Goal: Communication & Community: Share content

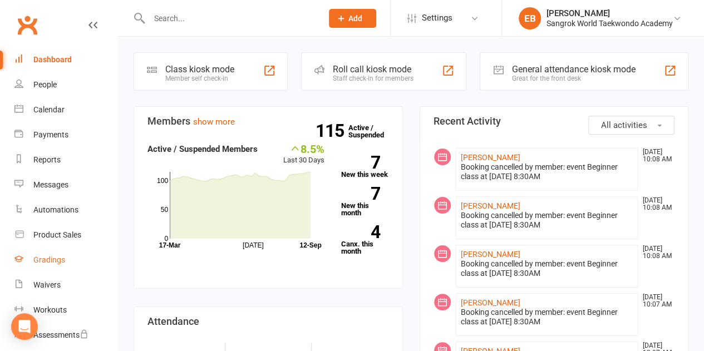
click at [56, 257] on div "Gradings" at bounding box center [49, 260] width 32 height 9
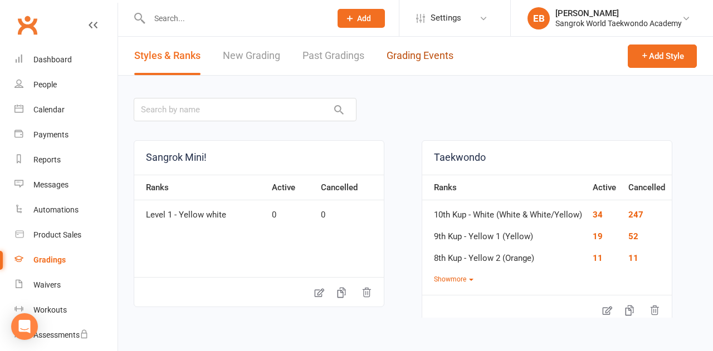
click at [398, 54] on link "Grading Events" at bounding box center [419, 56] width 67 height 38
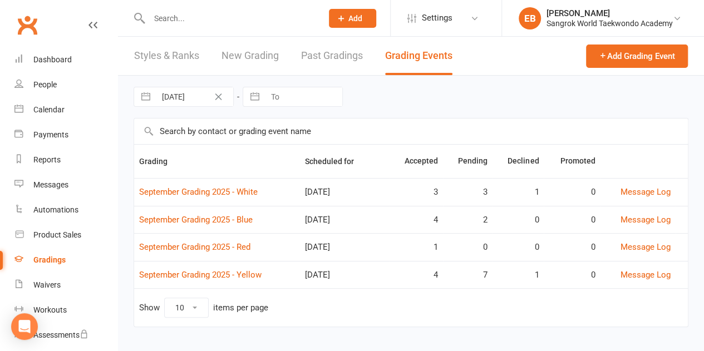
scroll to position [6, 0]
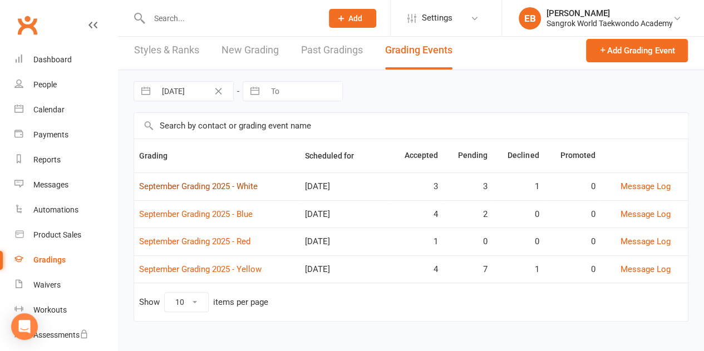
click at [213, 187] on link "September Grading 2025 - White" at bounding box center [198, 187] width 119 height 10
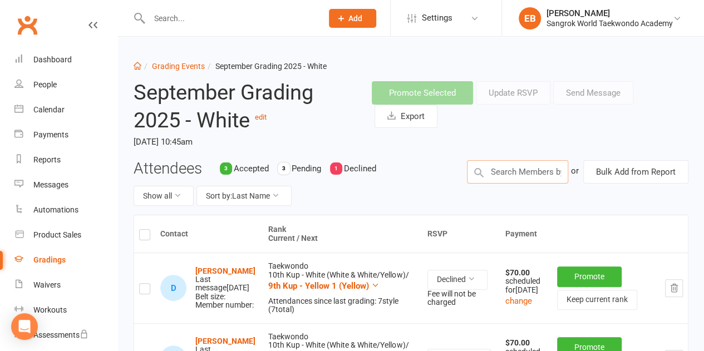
click at [496, 175] on input "text" at bounding box center [517, 171] width 101 height 23
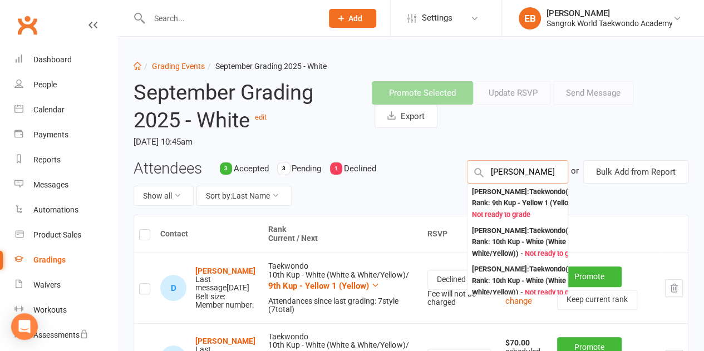
type input "[PERSON_NAME]"
click at [496, 252] on div "[PERSON_NAME] : Taekwondo (Current Rank: 10th Kup - White (White & White/Yellow…" at bounding box center [532, 242] width 120 height 35
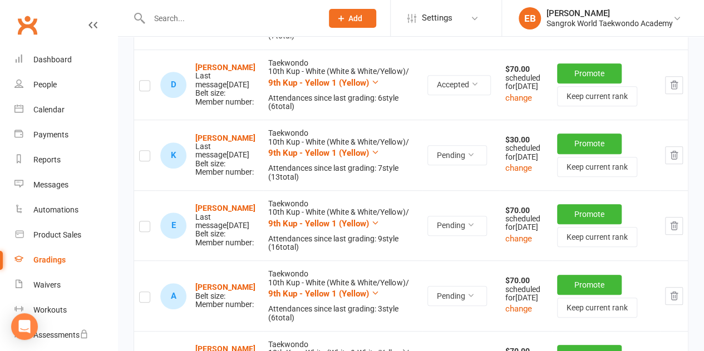
scroll to position [278, 0]
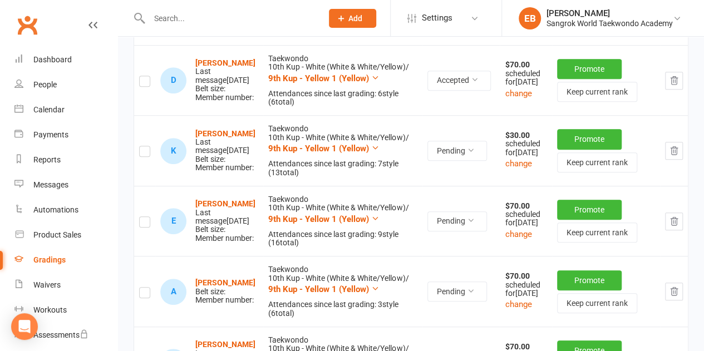
click at [146, 153] on label at bounding box center [144, 153] width 11 height 0
click at [146, 146] on input "checkbox" at bounding box center [144, 146] width 11 height 0
click at [145, 224] on label at bounding box center [144, 224] width 11 height 0
click at [145, 217] on input "checkbox" at bounding box center [144, 217] width 11 height 0
click at [148, 295] on label at bounding box center [144, 295] width 11 height 0
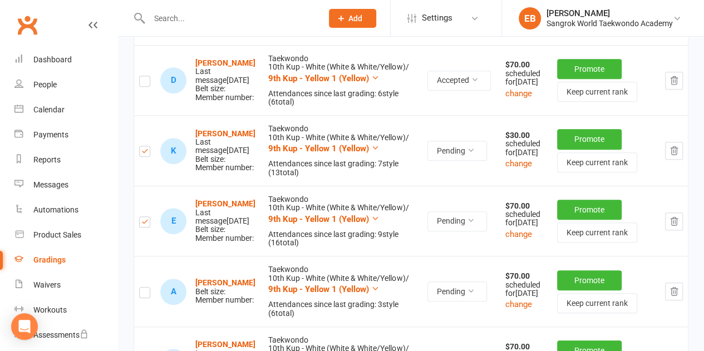
click at [148, 288] on input "checkbox" at bounding box center [144, 288] width 11 height 0
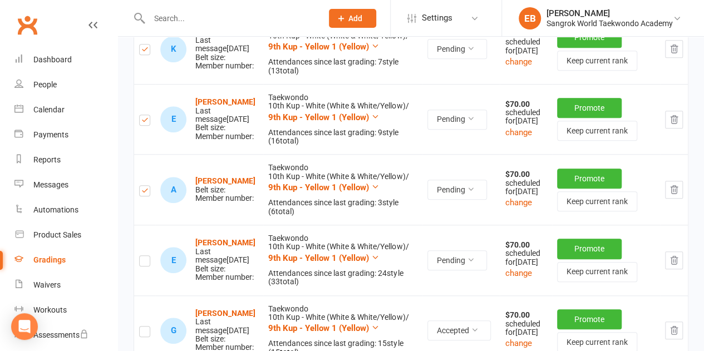
scroll to position [382, 0]
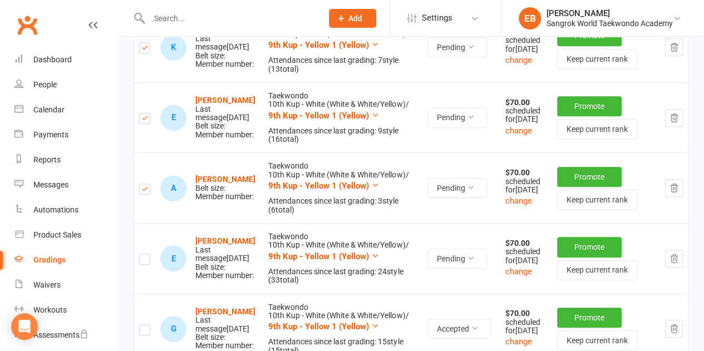
click at [145, 261] on label at bounding box center [144, 261] width 11 height 0
click at [145, 254] on input "checkbox" at bounding box center [144, 254] width 11 height 0
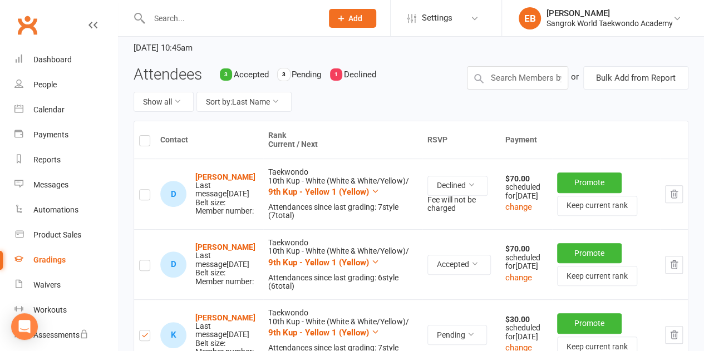
scroll to position [94, 0]
click at [679, 195] on button "button" at bounding box center [674, 195] width 18 height 18
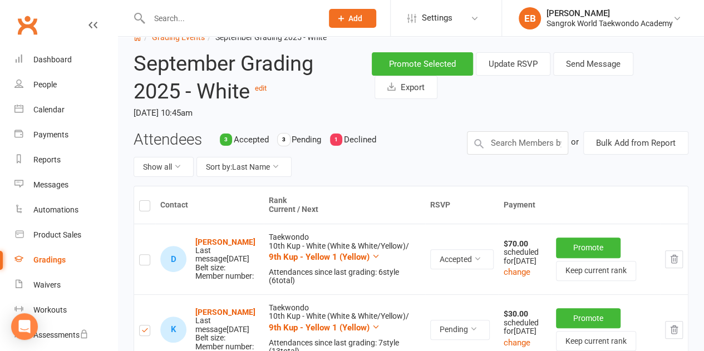
scroll to position [0, 0]
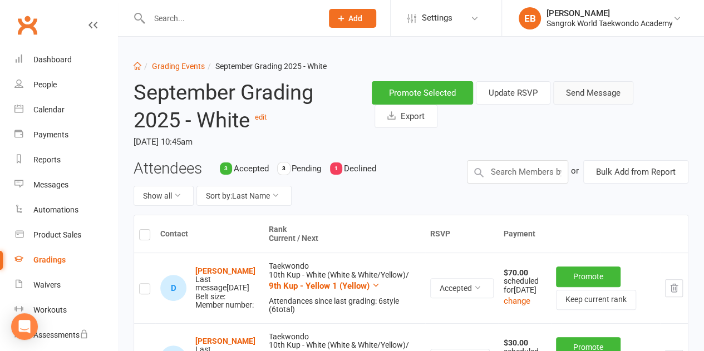
click at [592, 92] on button "Send Message" at bounding box center [593, 92] width 80 height 23
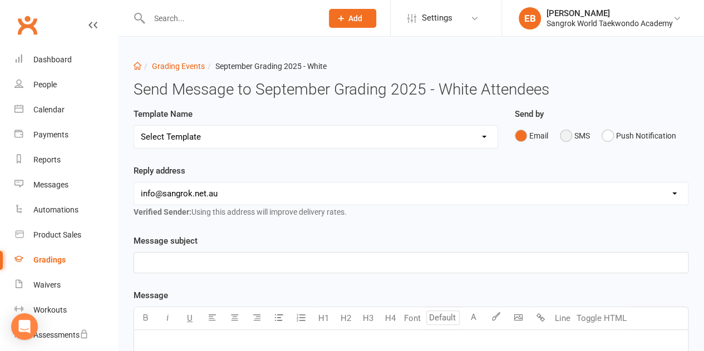
click at [561, 135] on button "SMS" at bounding box center [575, 135] width 30 height 21
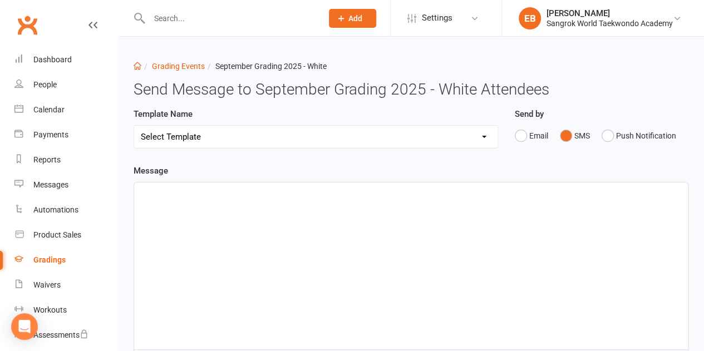
click at [286, 231] on div "﻿" at bounding box center [411, 266] width 554 height 167
click at [158, 194] on span "Hello! Please ensure you register for grading by the end of [DATE] if you" at bounding box center [274, 193] width 266 height 10
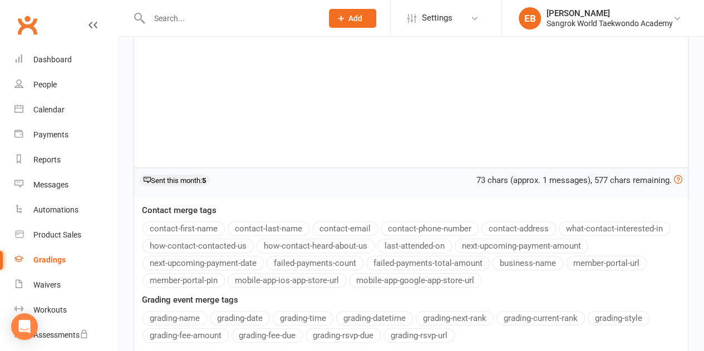
scroll to position [183, 0]
click at [209, 224] on button "contact-first-name" at bounding box center [184, 228] width 82 height 14
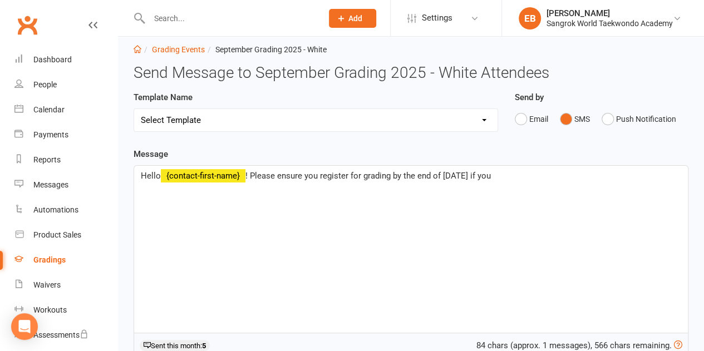
click at [524, 181] on p "Hello ﻿ {contact-first-name} ! Please ensure you register for grading by the en…" at bounding box center [411, 175] width 541 height 13
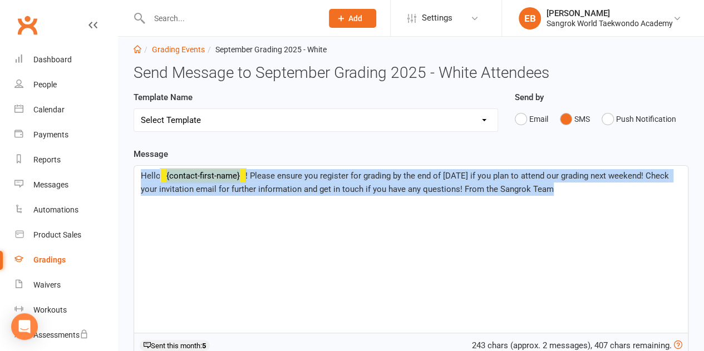
drag, startPoint x: 561, startPoint y: 192, endPoint x: 114, endPoint y: 156, distance: 448.5
click at [114, 156] on ui-view "Prospect Member Non-attending contact Class / event Appointment Grading event T…" at bounding box center [352, 288] width 704 height 604
copy p "Hello ﻿ {contact-first-name} ! Please ensure you register for grading by the en…"
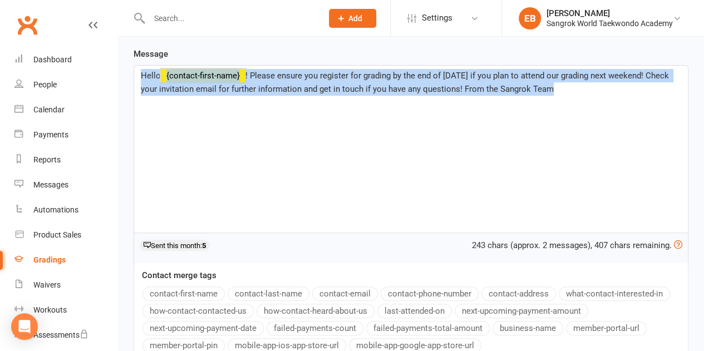
scroll to position [268, 0]
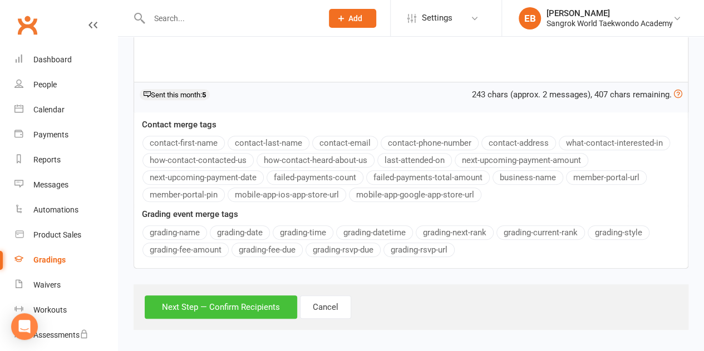
click at [195, 310] on button "Next Step — Confirm Recipients" at bounding box center [221, 307] width 153 height 23
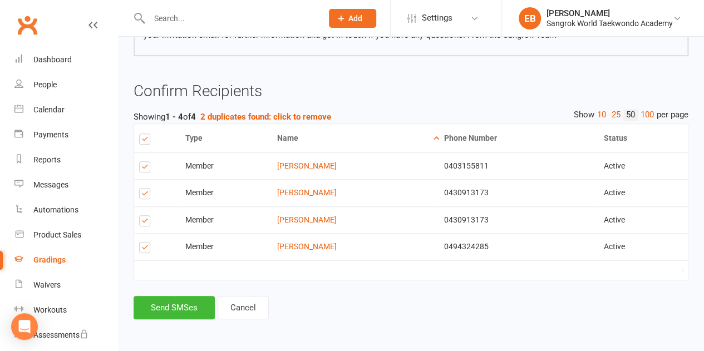
scroll to position [205, 0]
click at [183, 309] on button "Send SMSes" at bounding box center [174, 307] width 81 height 23
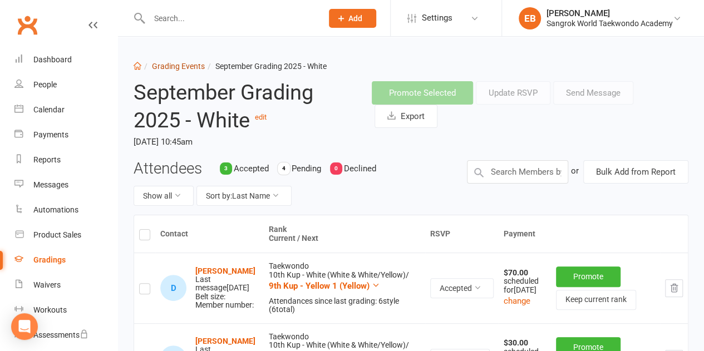
click at [190, 62] on link "Grading Events" at bounding box center [178, 66] width 53 height 9
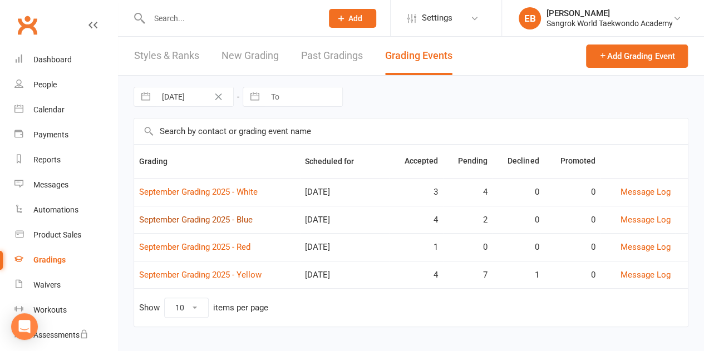
click at [173, 215] on link "September Grading 2025 - Blue" at bounding box center [196, 220] width 114 height 10
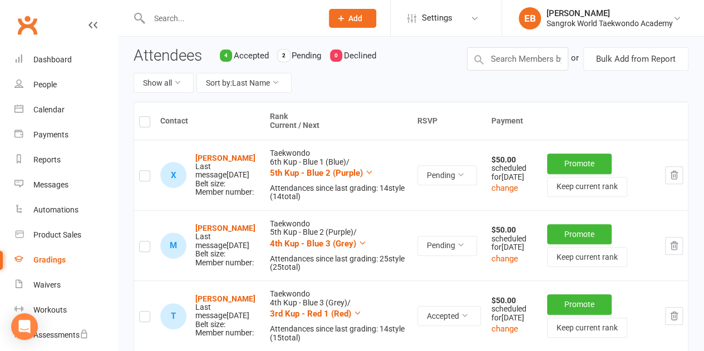
scroll to position [118, 0]
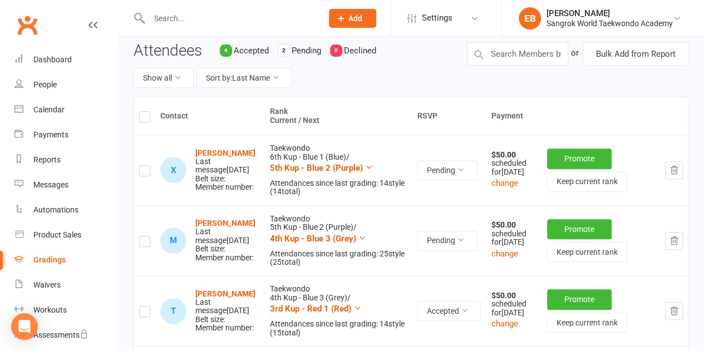
click at [146, 173] on label at bounding box center [144, 173] width 11 height 0
click at [146, 166] on input "checkbox" at bounding box center [144, 166] width 11 height 0
click at [146, 243] on label at bounding box center [144, 243] width 11 height 0
click at [146, 237] on input "checkbox" at bounding box center [144, 237] width 11 height 0
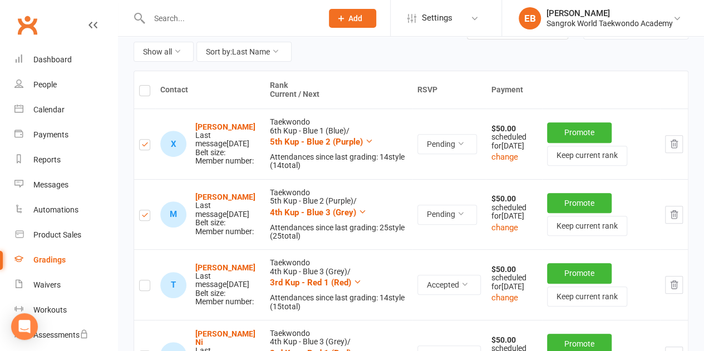
scroll to position [0, 0]
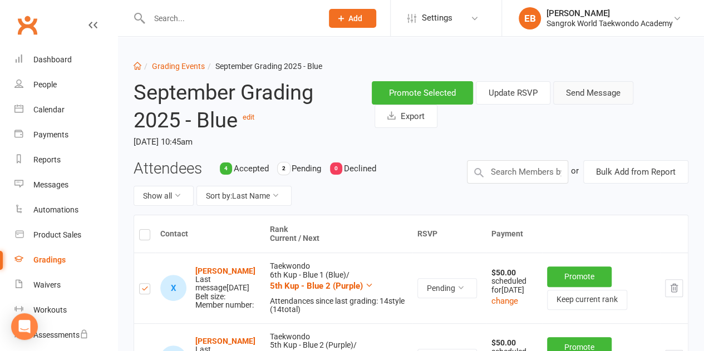
click at [584, 90] on button "Send Message" at bounding box center [593, 92] width 80 height 23
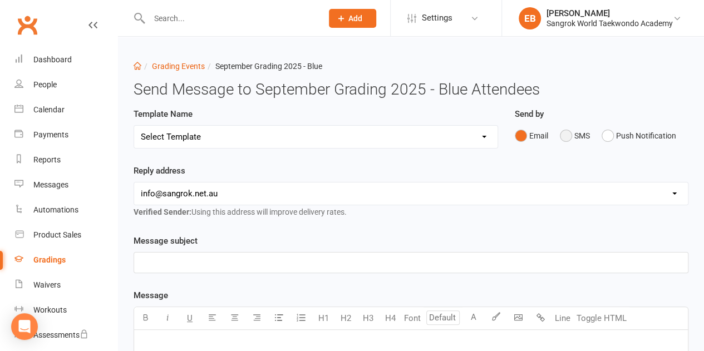
click at [564, 140] on button "SMS" at bounding box center [575, 135] width 30 height 21
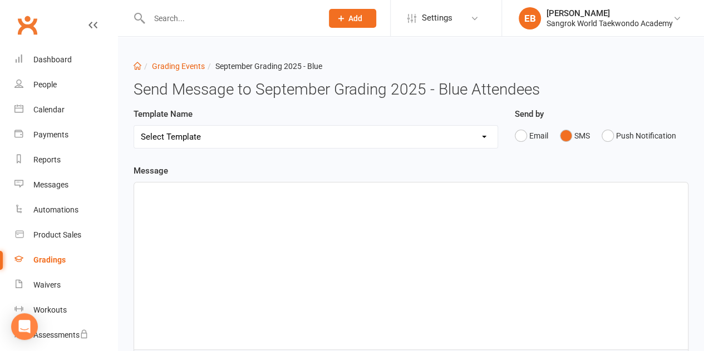
click at [349, 211] on div "﻿" at bounding box center [411, 266] width 554 height 167
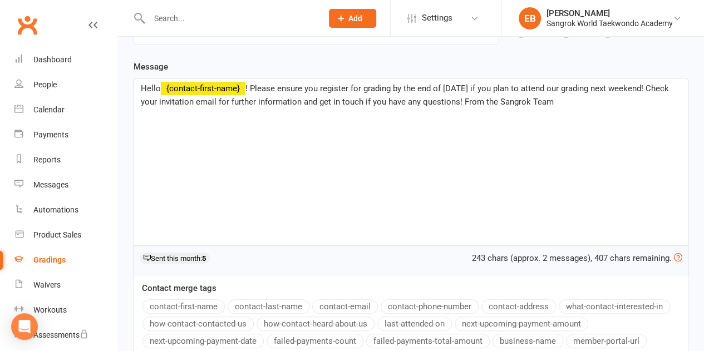
scroll to position [268, 0]
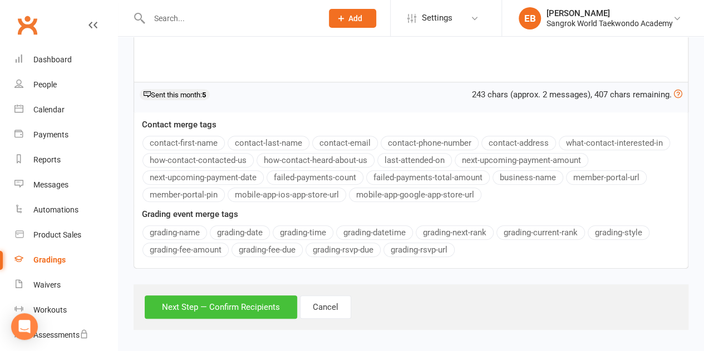
click at [242, 307] on button "Next Step — Confirm Recipients" at bounding box center [221, 307] width 153 height 23
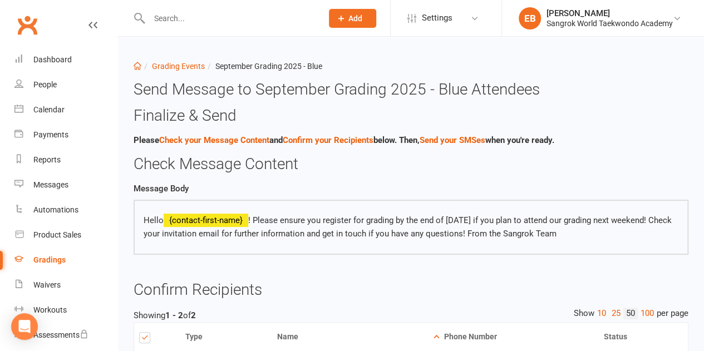
scroll to position [151, 0]
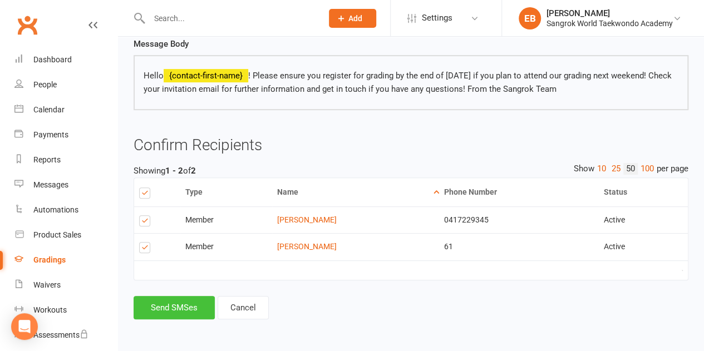
click at [170, 312] on button "Send SMSes" at bounding box center [174, 307] width 81 height 23
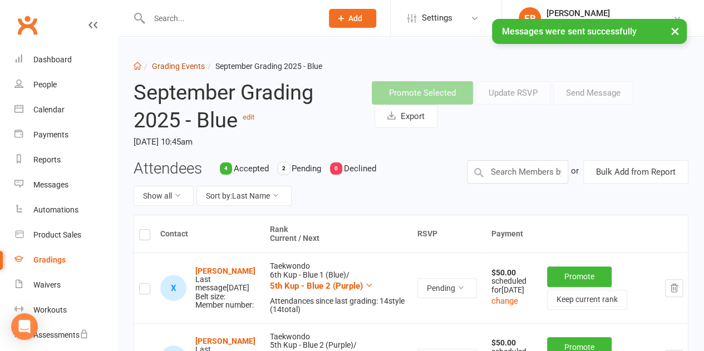
click at [185, 68] on link "Grading Events" at bounding box center [178, 66] width 53 height 9
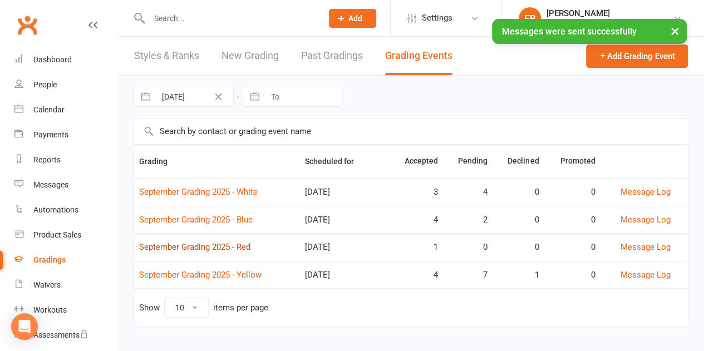
click at [179, 247] on link "September Grading 2025 - Red" at bounding box center [194, 247] width 111 height 10
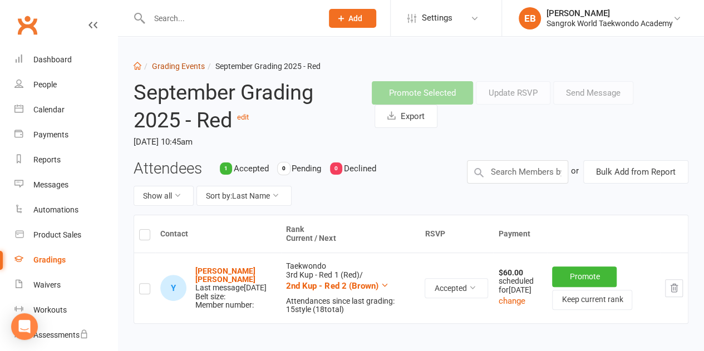
click at [185, 63] on link "Grading Events" at bounding box center [178, 66] width 53 height 9
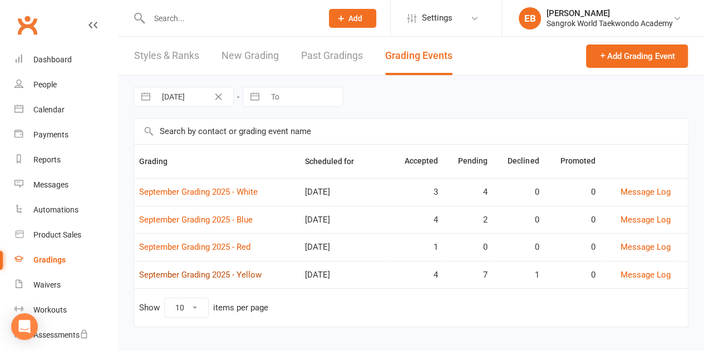
click at [176, 277] on link "September Grading 2025 - Yellow" at bounding box center [200, 275] width 122 height 10
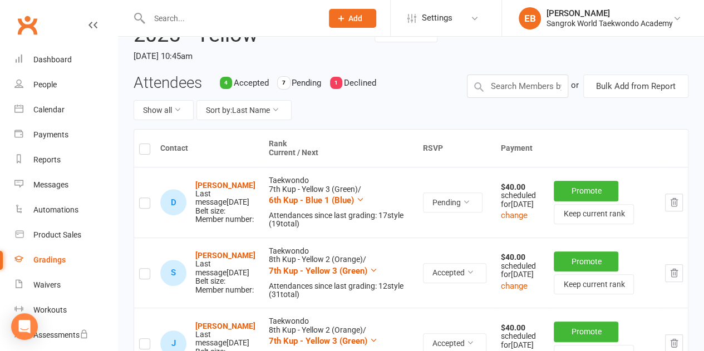
scroll to position [87, 0]
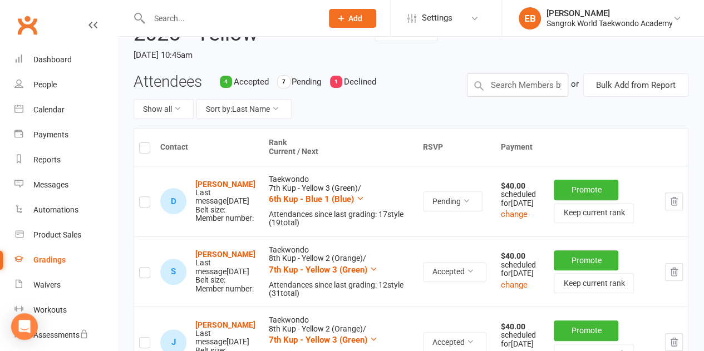
click at [146, 204] on label at bounding box center [144, 204] width 11 height 0
click at [146, 197] on input "checkbox" at bounding box center [144, 197] width 11 height 0
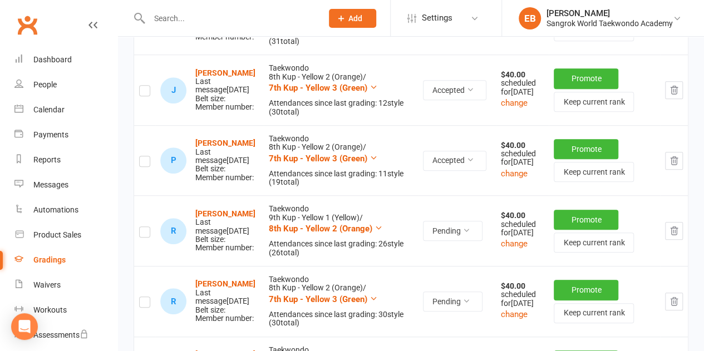
scroll to position [347, 0]
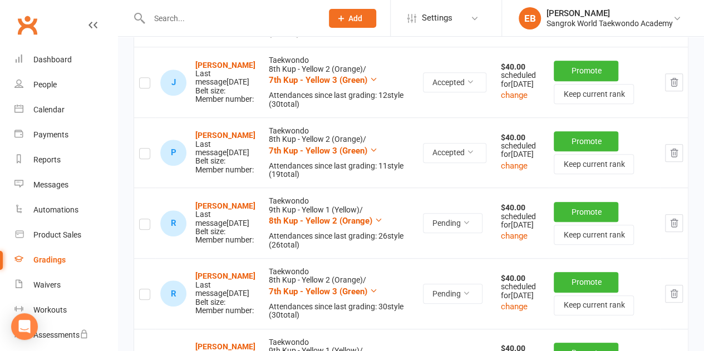
click at [148, 226] on label at bounding box center [144, 226] width 11 height 0
click at [148, 219] on input "checkbox" at bounding box center [144, 219] width 11 height 0
click at [149, 313] on td at bounding box center [144, 293] width 21 height 71
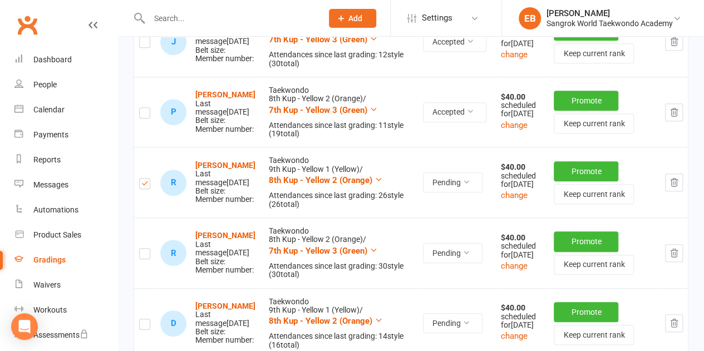
scroll to position [388, 0]
click at [146, 255] on label at bounding box center [144, 255] width 11 height 0
click at [146, 248] on input "checkbox" at bounding box center [144, 248] width 11 height 0
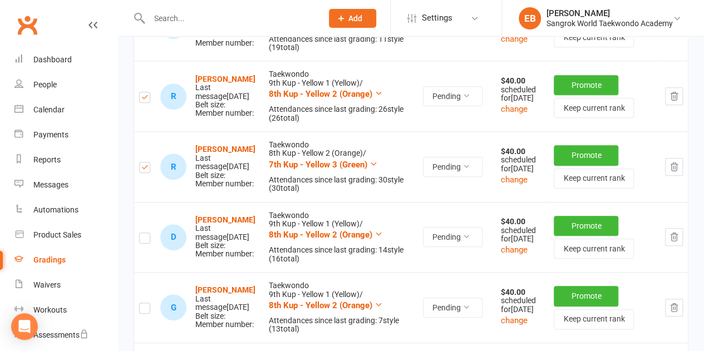
click at [146, 240] on label at bounding box center [144, 240] width 11 height 0
click at [146, 233] on input "checkbox" at bounding box center [144, 233] width 11 height 0
click at [146, 239] on label at bounding box center [144, 239] width 11 height 0
click at [146, 233] on input "checkbox" at bounding box center [144, 233] width 11 height 0
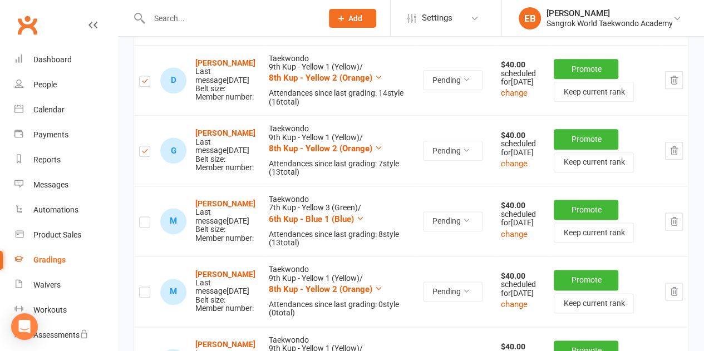
scroll to position [631, 0]
click at [146, 223] on label at bounding box center [144, 223] width 11 height 0
click at [146, 217] on input "checkbox" at bounding box center [144, 217] width 11 height 0
click at [148, 293] on label at bounding box center [144, 293] width 11 height 0
click at [148, 287] on input "checkbox" at bounding box center [144, 287] width 11 height 0
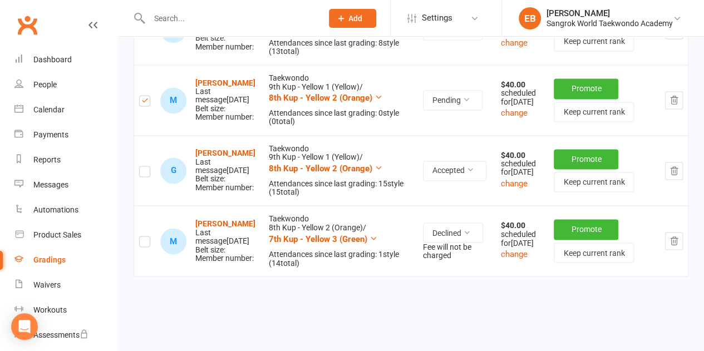
scroll to position [823, 0]
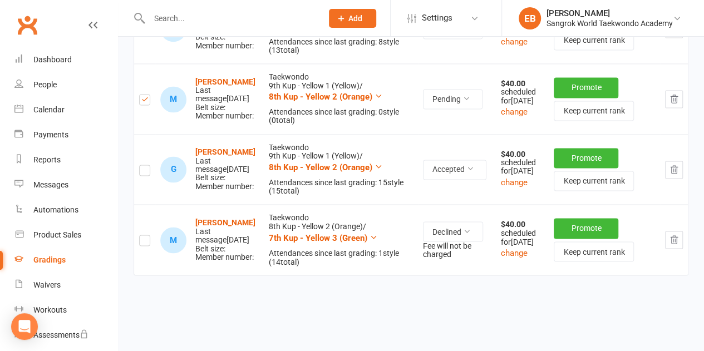
click at [674, 245] on icon "button" at bounding box center [674, 240] width 10 height 10
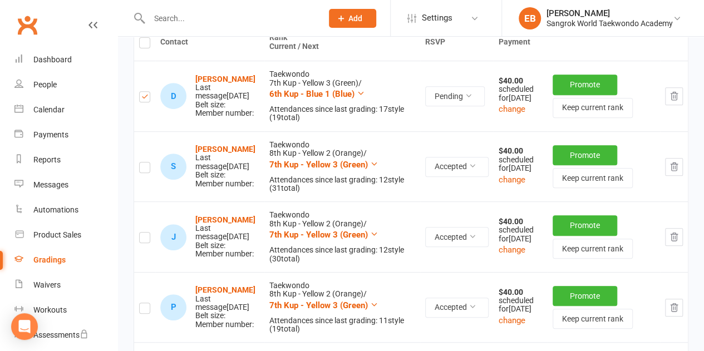
scroll to position [0, 0]
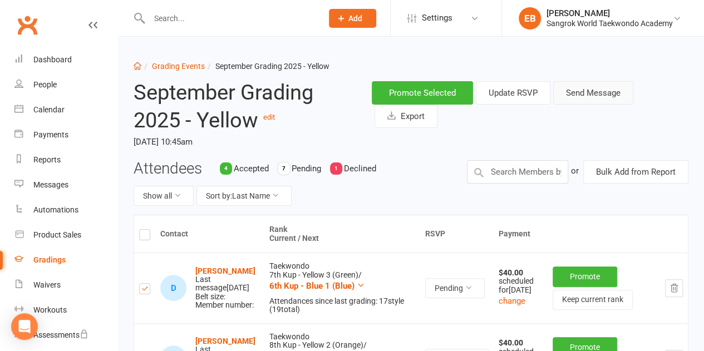
click at [582, 93] on button "Send Message" at bounding box center [593, 92] width 80 height 23
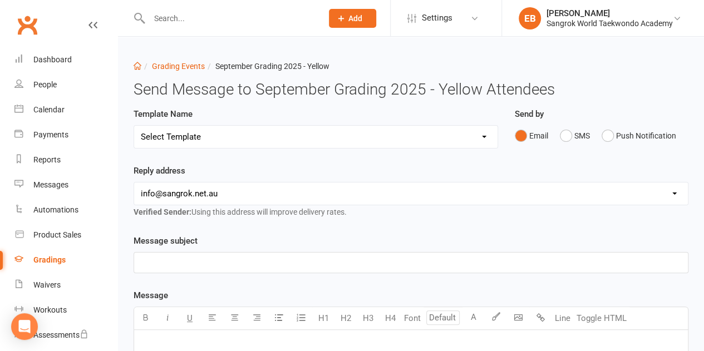
scroll to position [68, 0]
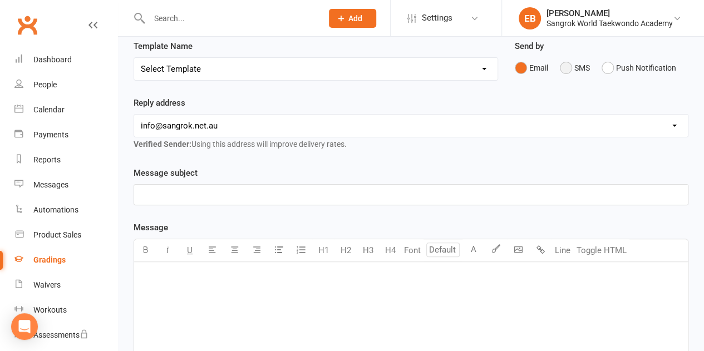
click at [564, 71] on button "SMS" at bounding box center [575, 67] width 30 height 21
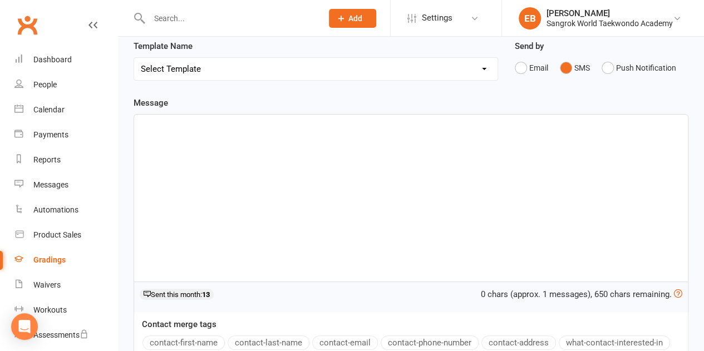
click at [375, 177] on div "﻿" at bounding box center [411, 198] width 554 height 167
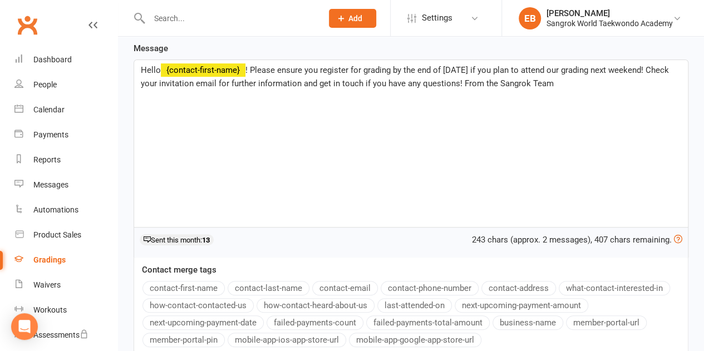
scroll to position [249, 0]
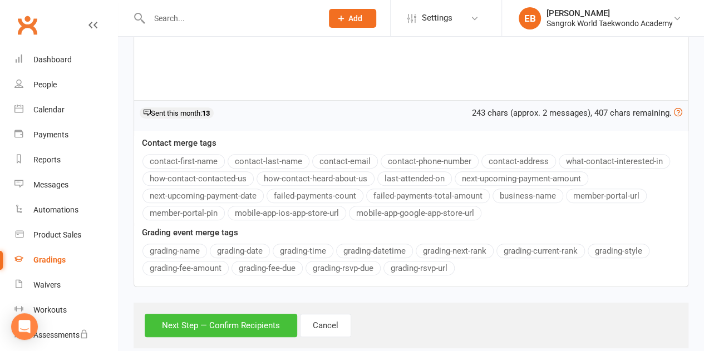
click at [177, 318] on button "Next Step — Confirm Recipients" at bounding box center [221, 325] width 153 height 23
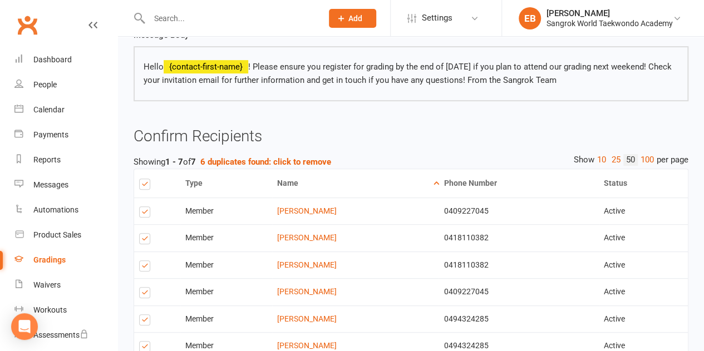
scroll to position [285, 0]
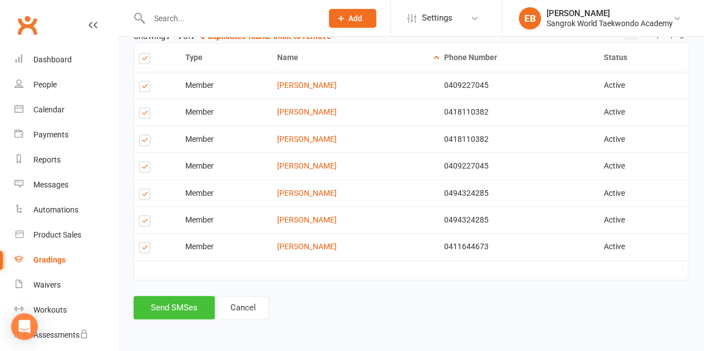
click at [180, 306] on button "Send SMSes" at bounding box center [174, 307] width 81 height 23
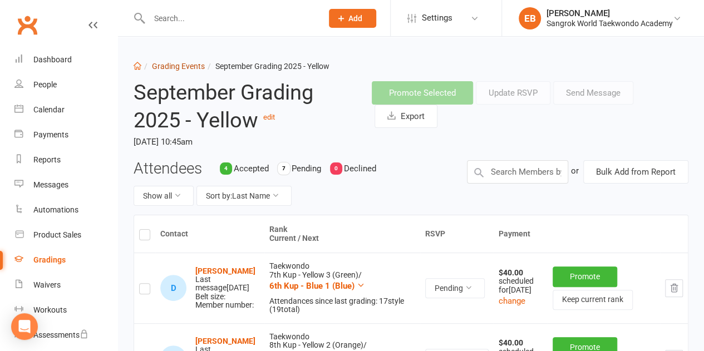
click at [174, 64] on link "Grading Events" at bounding box center [178, 66] width 53 height 9
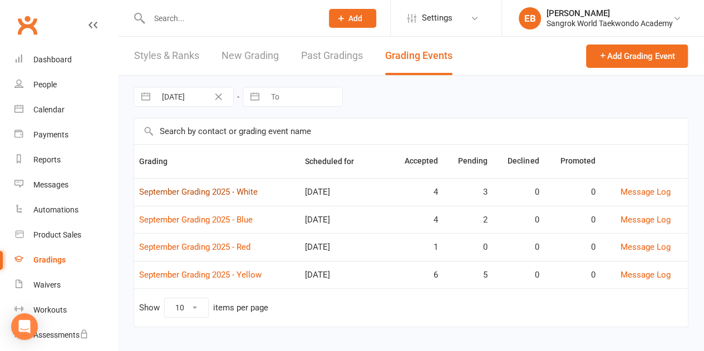
click at [210, 193] on link "September Grading 2025 - White" at bounding box center [198, 192] width 119 height 10
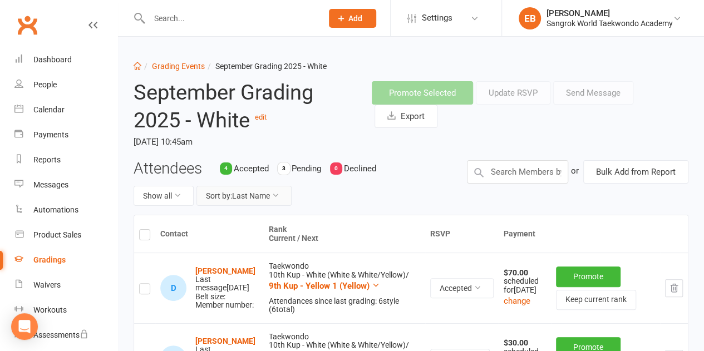
click at [272, 193] on button "Sort by: Last Name" at bounding box center [244, 196] width 95 height 20
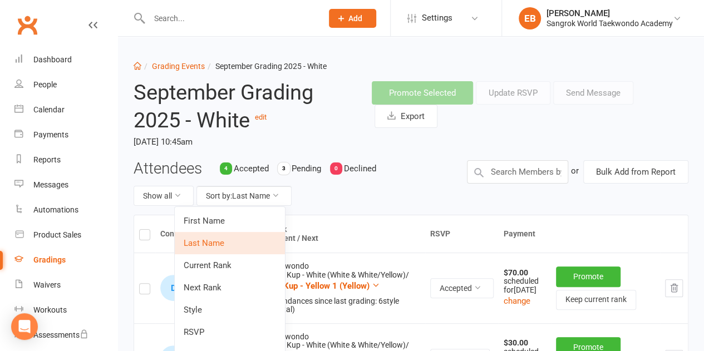
click at [251, 165] on span "Accepted" at bounding box center [251, 169] width 35 height 10
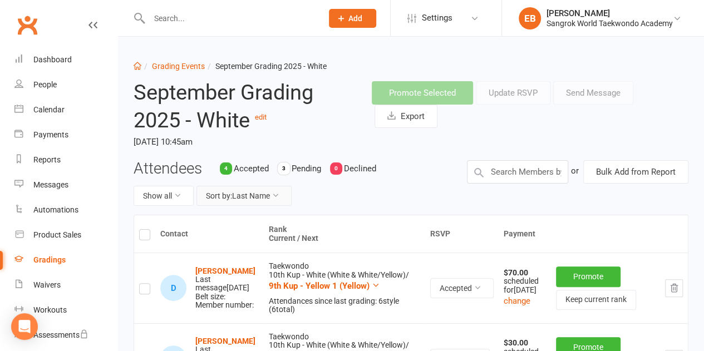
click at [261, 188] on button "Sort by: Last Name" at bounding box center [244, 196] width 95 height 20
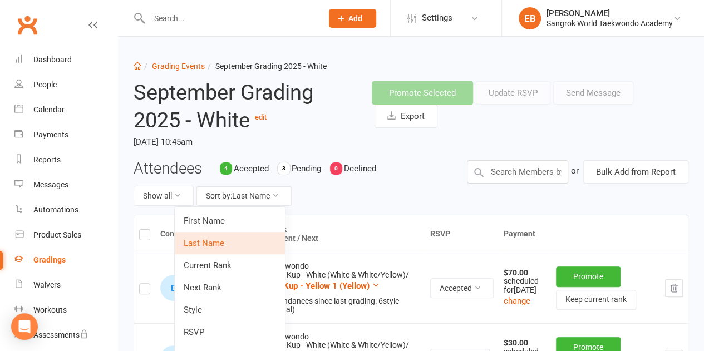
click at [219, 330] on link "RSVP" at bounding box center [230, 332] width 110 height 22
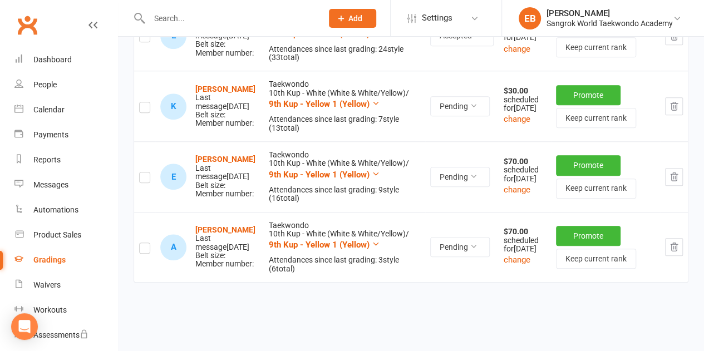
scroll to position [474, 0]
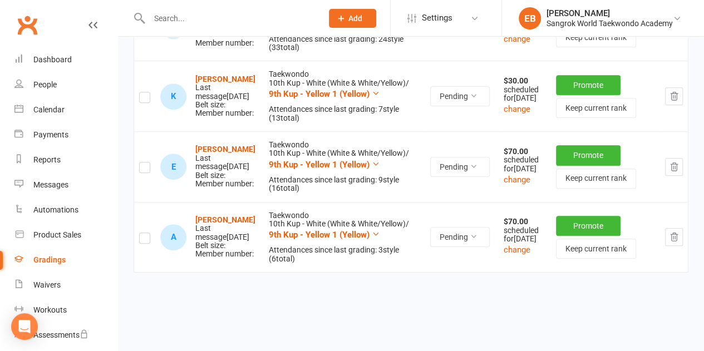
click at [149, 240] on label at bounding box center [144, 240] width 11 height 0
click at [149, 233] on input "checkbox" at bounding box center [144, 233] width 11 height 0
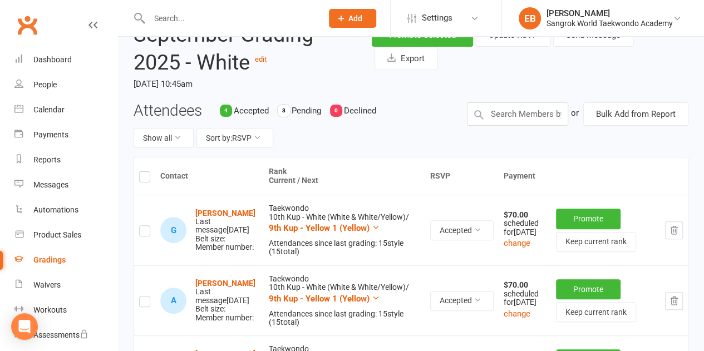
scroll to position [0, 0]
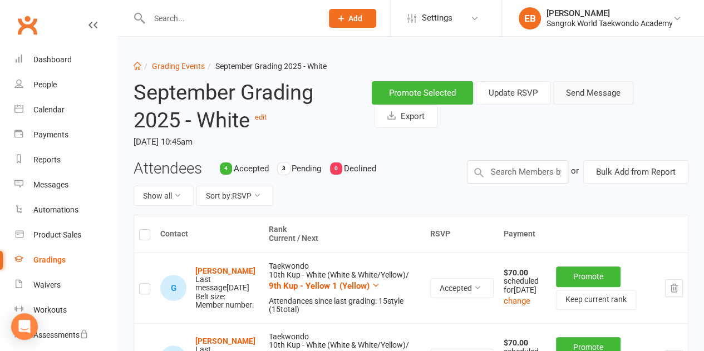
click at [591, 89] on button "Send Message" at bounding box center [593, 92] width 80 height 23
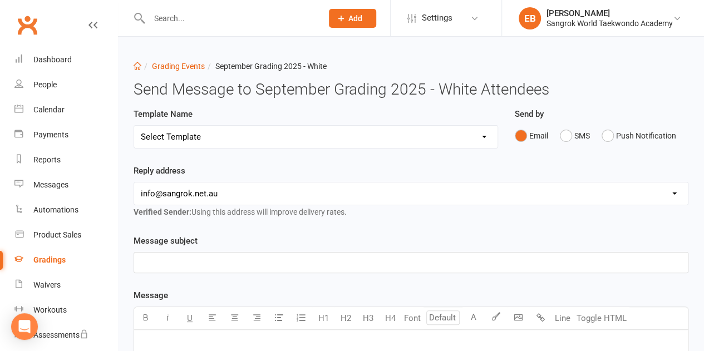
click at [386, 129] on select "Select Template [Email] Formal grading invitation - Black belt grading [Email] …" at bounding box center [316, 137] width 364 height 22
select select "3"
click at [134, 126] on select "Select Template [Email] Formal grading invitation - Black belt grading [Email] …" at bounding box center [316, 137] width 364 height 22
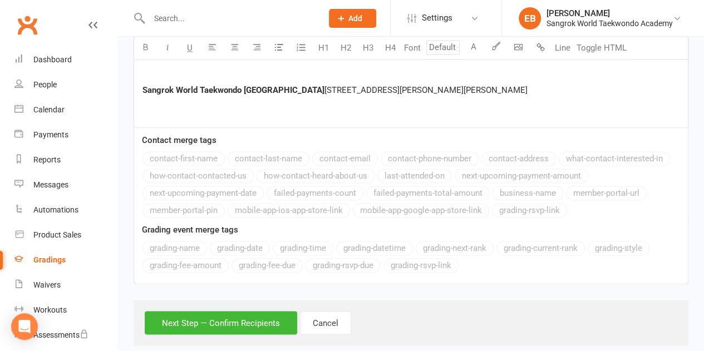
scroll to position [784, 0]
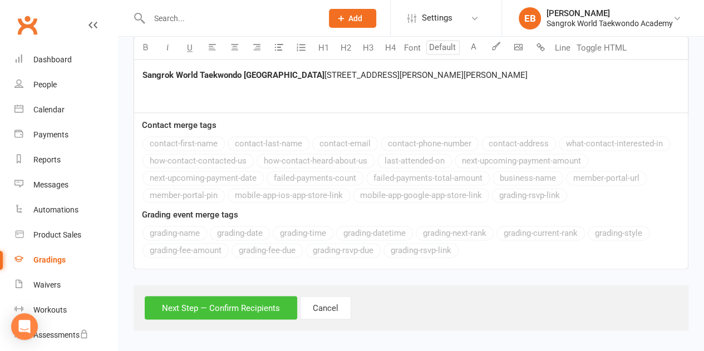
click at [248, 302] on button "Next Step — Confirm Recipients" at bounding box center [221, 307] width 153 height 23
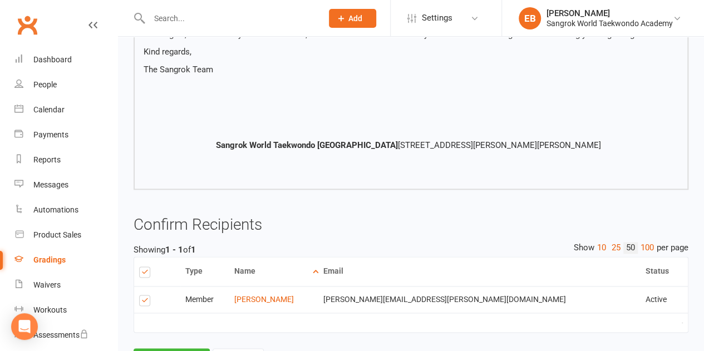
scroll to position [694, 0]
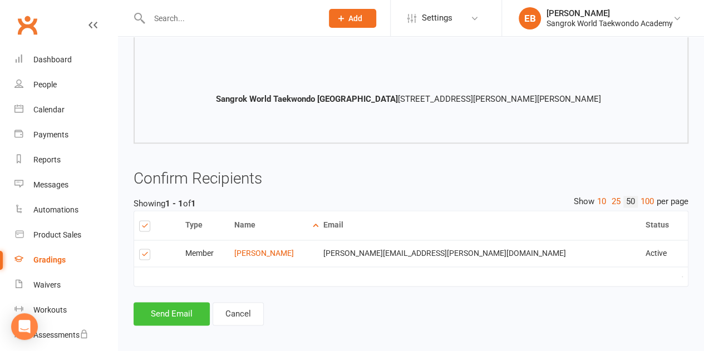
click at [195, 312] on button "Send Email" at bounding box center [172, 313] width 76 height 23
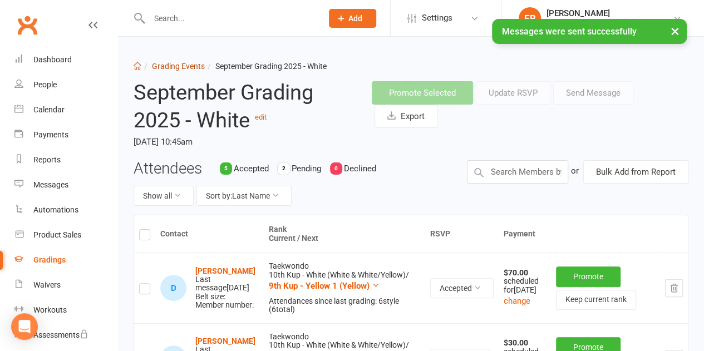
click at [180, 68] on link "Grading Events" at bounding box center [178, 66] width 53 height 9
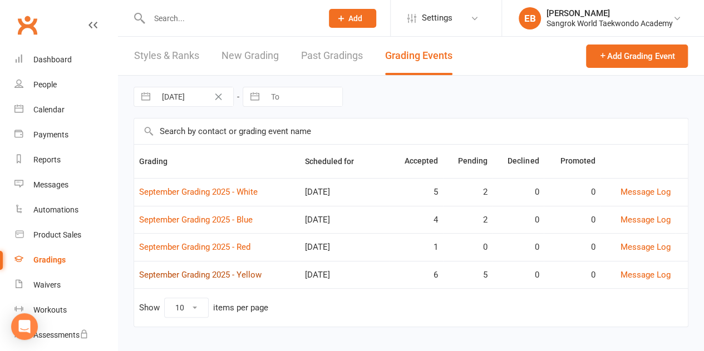
click at [213, 271] on link "September Grading 2025 - Yellow" at bounding box center [200, 275] width 122 height 10
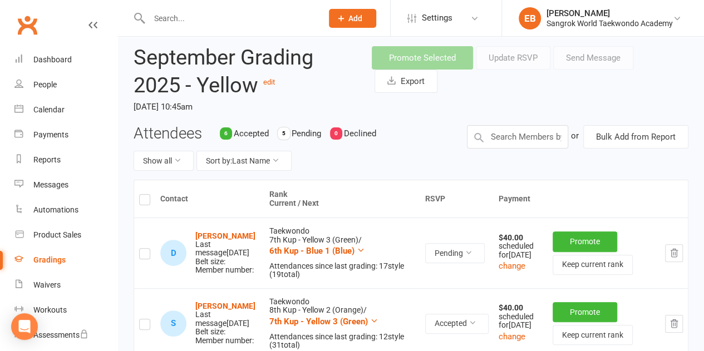
scroll to position [85, 0]
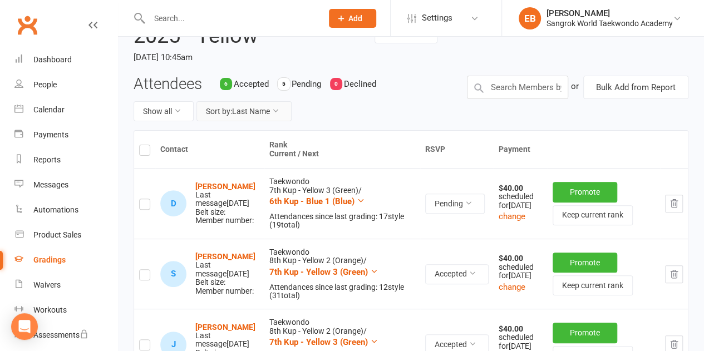
click at [278, 114] on button "Sort by: Last Name" at bounding box center [244, 111] width 95 height 20
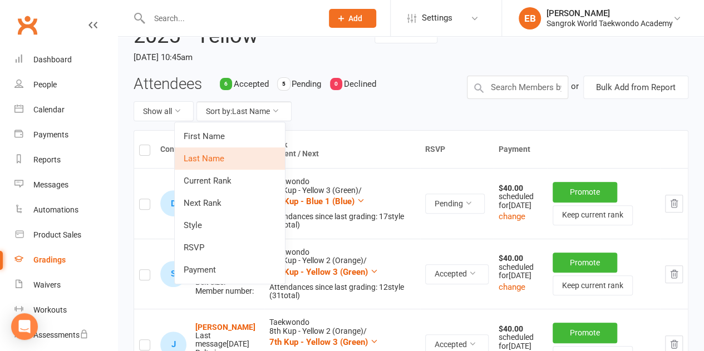
click at [210, 248] on link "RSVP" at bounding box center [230, 248] width 110 height 22
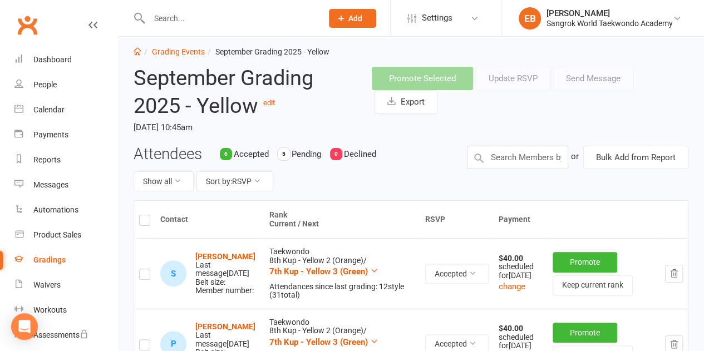
scroll to position [0, 0]
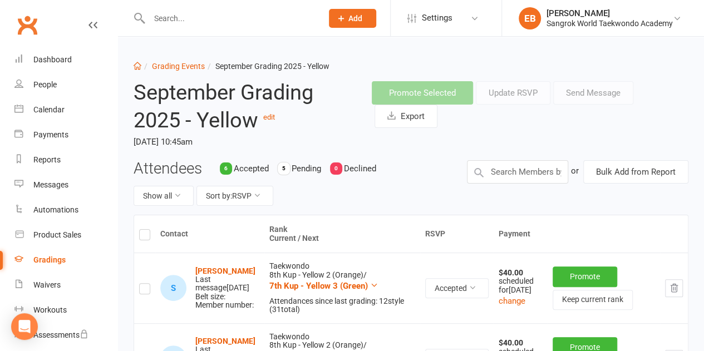
click at [163, 71] on li "Grading Events" at bounding box center [172, 66] width 63 height 12
click at [165, 67] on link "Grading Events" at bounding box center [178, 66] width 53 height 9
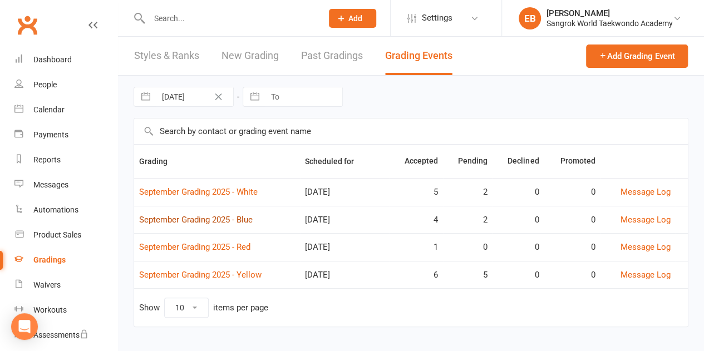
click at [210, 219] on link "September Grading 2025 - Blue" at bounding box center [196, 220] width 114 height 10
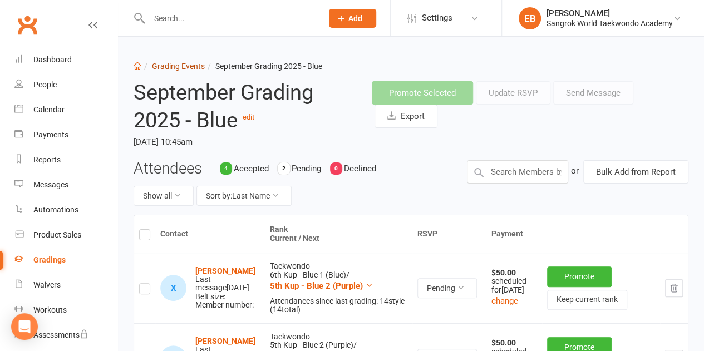
click at [184, 67] on link "Grading Events" at bounding box center [178, 66] width 53 height 9
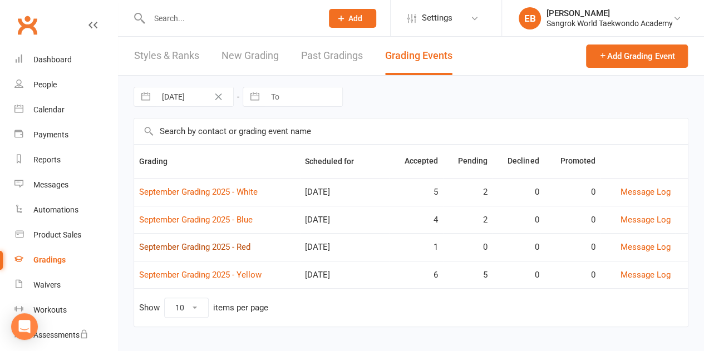
click at [194, 242] on link "September Grading 2025 - Red" at bounding box center [194, 247] width 111 height 10
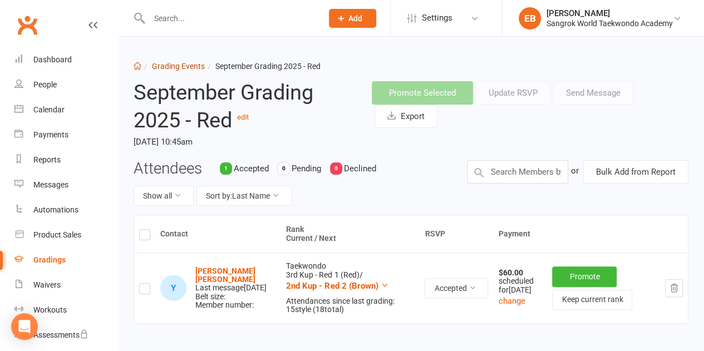
click at [185, 65] on link "Grading Events" at bounding box center [178, 66] width 53 height 9
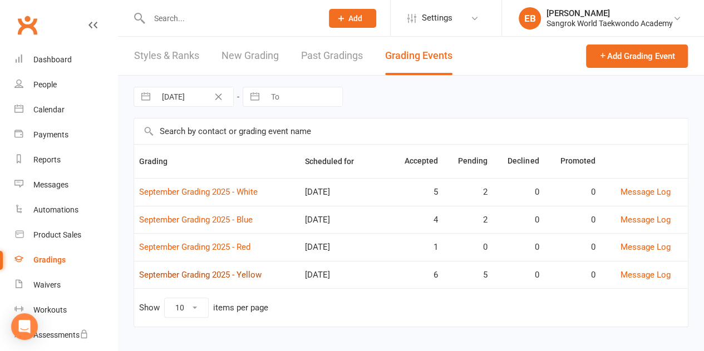
click at [188, 276] on link "September Grading 2025 - Yellow" at bounding box center [200, 275] width 122 height 10
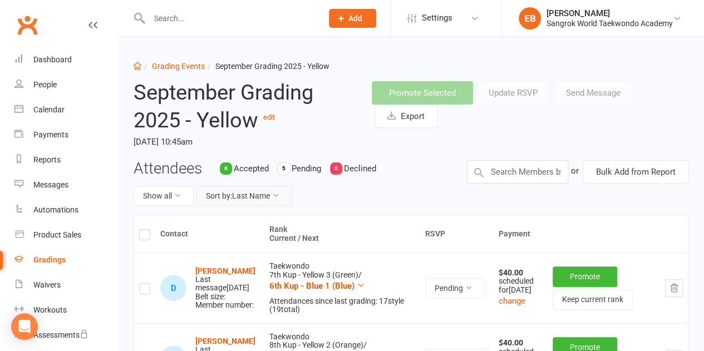
click at [253, 200] on button "Sort by: Last Name" at bounding box center [244, 196] width 95 height 20
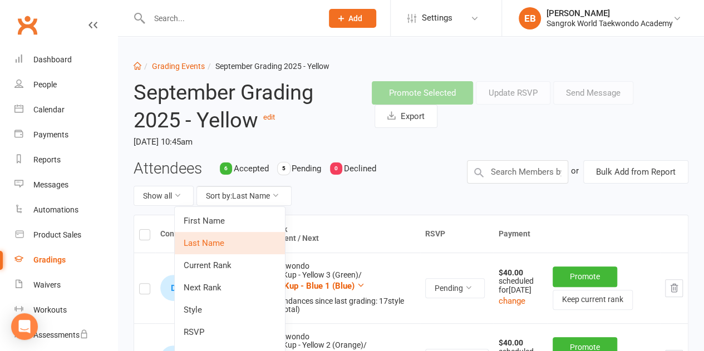
click at [212, 328] on link "RSVP" at bounding box center [230, 332] width 110 height 22
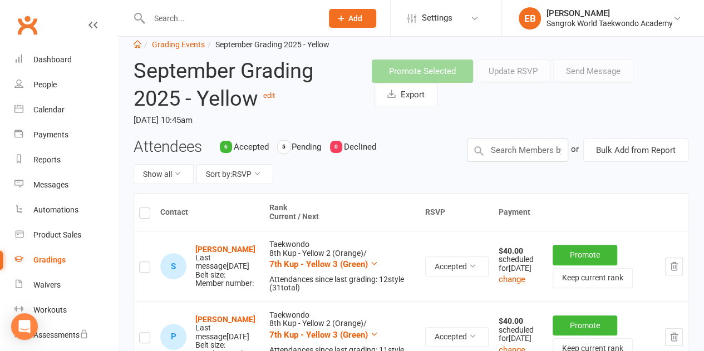
scroll to position [21, 0]
click at [508, 150] on input "text" at bounding box center [517, 150] width 101 height 23
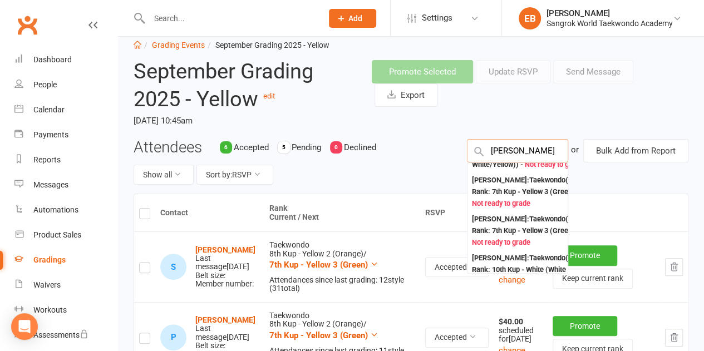
scroll to position [71, 0]
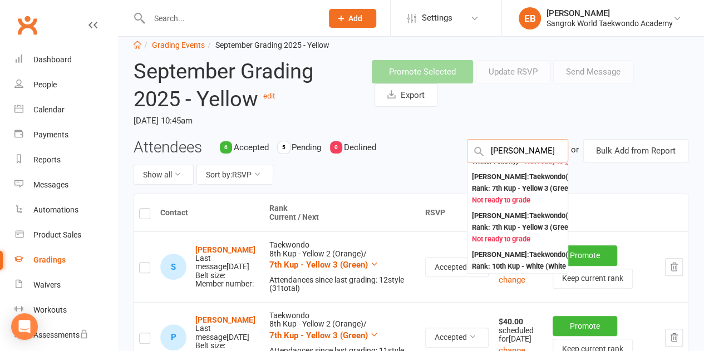
type input "[PERSON_NAME]"
click at [492, 206] on div "[PERSON_NAME] : Taekwondo (Current Rank: 7th Kup - Yellow 3 (Green) ) - Not rea…" at bounding box center [532, 188] width 120 height 35
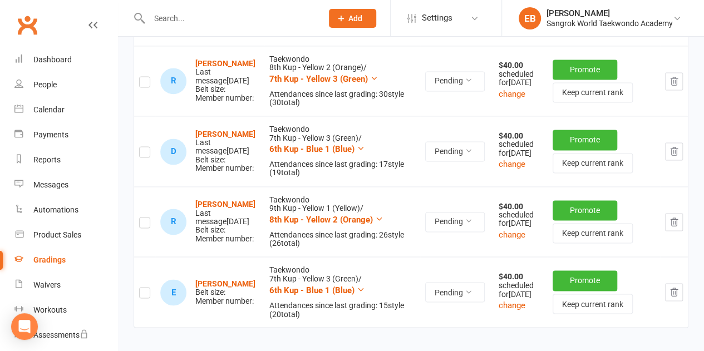
scroll to position [860, 0]
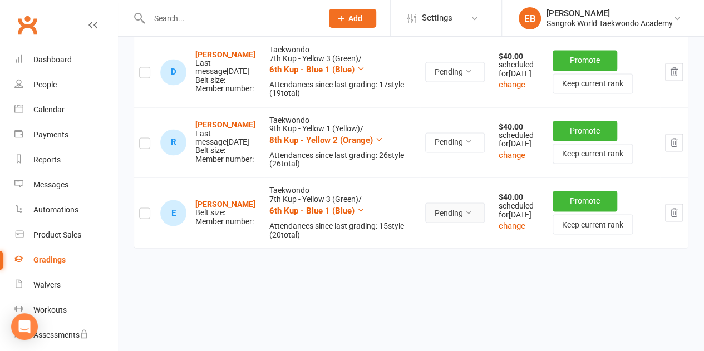
click at [456, 223] on button "Pending" at bounding box center [455, 213] width 60 height 20
click at [432, 255] on link "Accepted" at bounding box center [417, 259] width 110 height 22
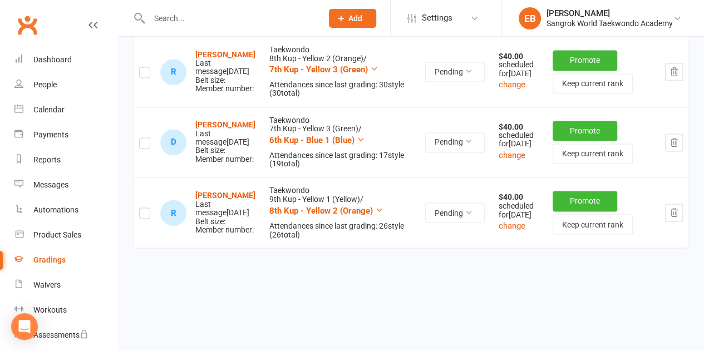
scroll to position [415, 0]
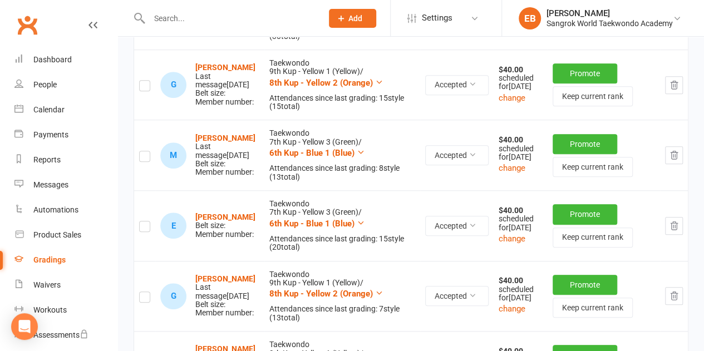
click at [145, 228] on label at bounding box center [144, 228] width 11 height 0
click at [145, 222] on input "checkbox" at bounding box center [144, 222] width 11 height 0
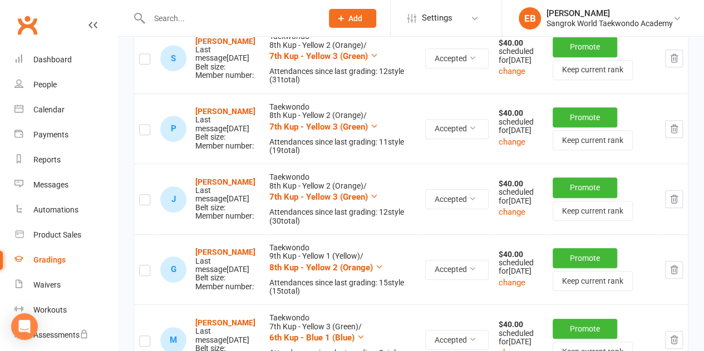
scroll to position [0, 0]
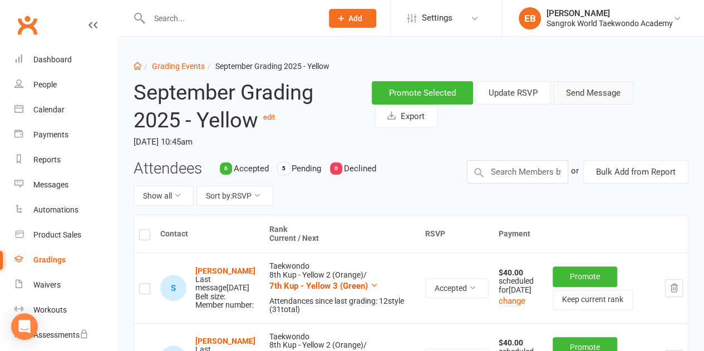
click at [597, 91] on button "Send Message" at bounding box center [593, 92] width 80 height 23
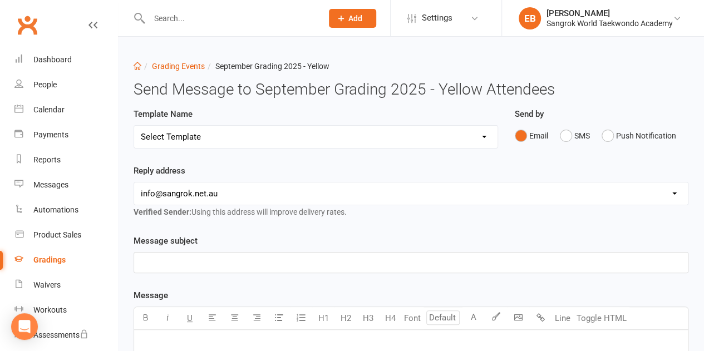
click at [415, 143] on select "Select Template [Email] Formal grading invitation - Black belt grading [Email] …" at bounding box center [316, 137] width 364 height 22
select select "3"
click at [134, 126] on select "Select Template [Email] Formal grading invitation - Black belt grading [Email] …" at bounding box center [316, 137] width 364 height 22
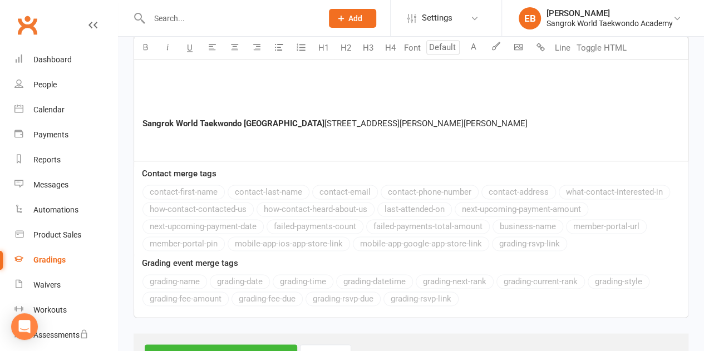
scroll to position [784, 0]
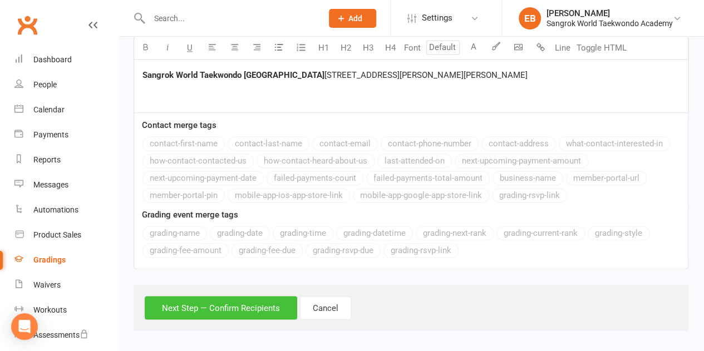
click at [234, 306] on button "Next Step — Confirm Recipients" at bounding box center [221, 307] width 153 height 23
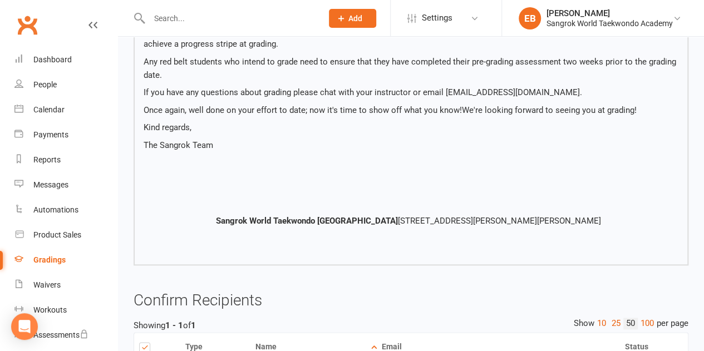
scroll to position [694, 0]
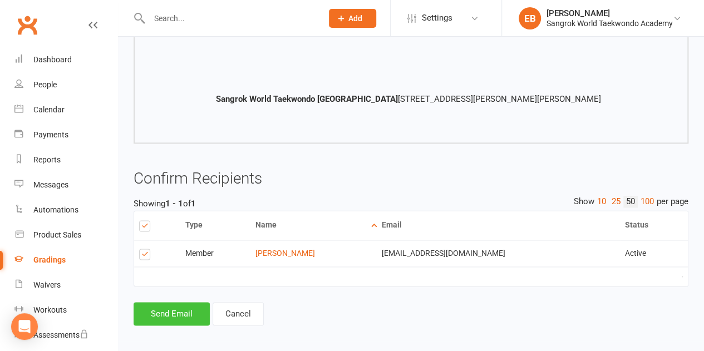
click at [183, 305] on button "Send Email" at bounding box center [172, 313] width 76 height 23
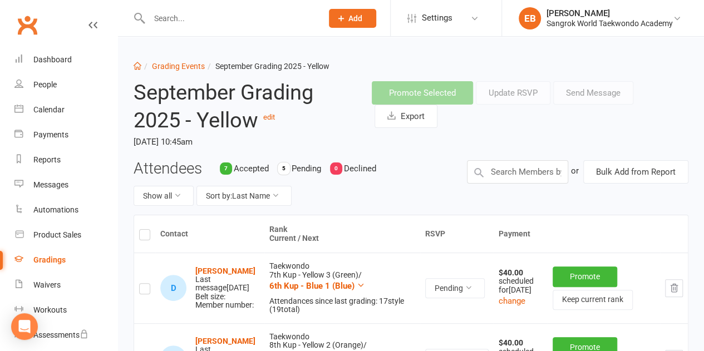
click at [145, 3] on div at bounding box center [224, 18] width 181 height 36
